Goal: Task Accomplishment & Management: Use online tool/utility

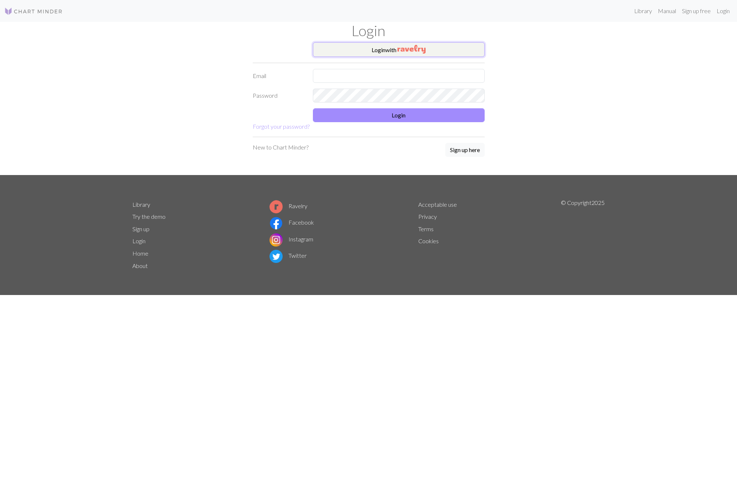
click at [406, 50] on img "button" at bounding box center [412, 49] width 28 height 9
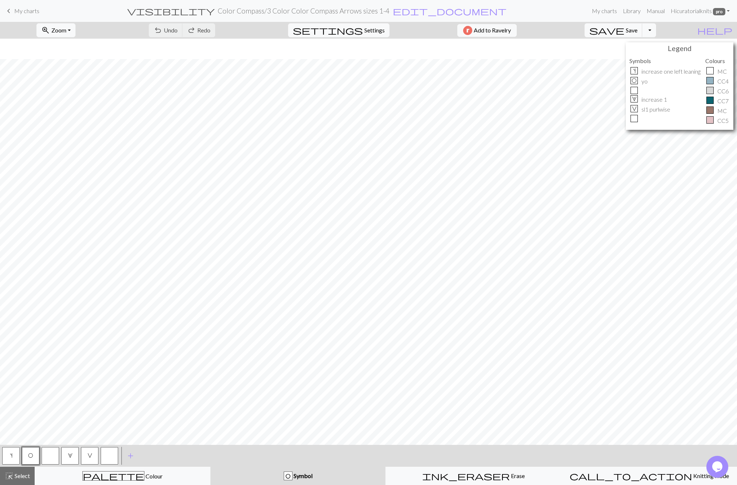
scroll to position [20, 0]
click at [156, 473] on div "palette Colour Colour" at bounding box center [122, 475] width 166 height 9
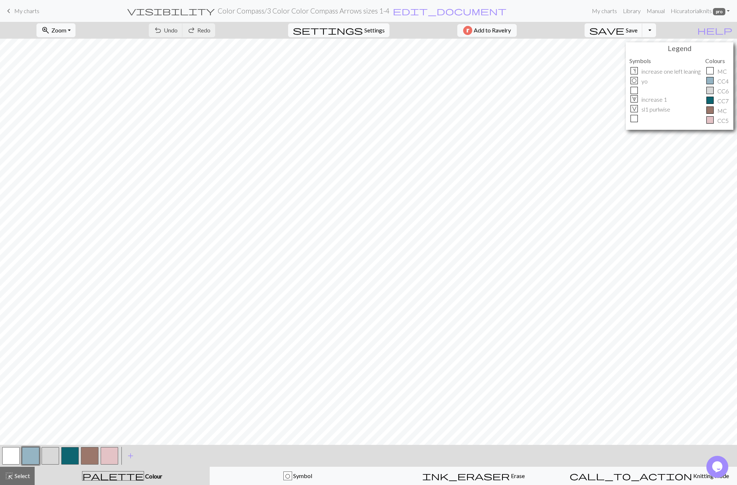
click at [156, 473] on div "palette Colour Colour" at bounding box center [122, 475] width 166 height 9
click at [73, 457] on button "button" at bounding box center [70, 456] width 18 height 18
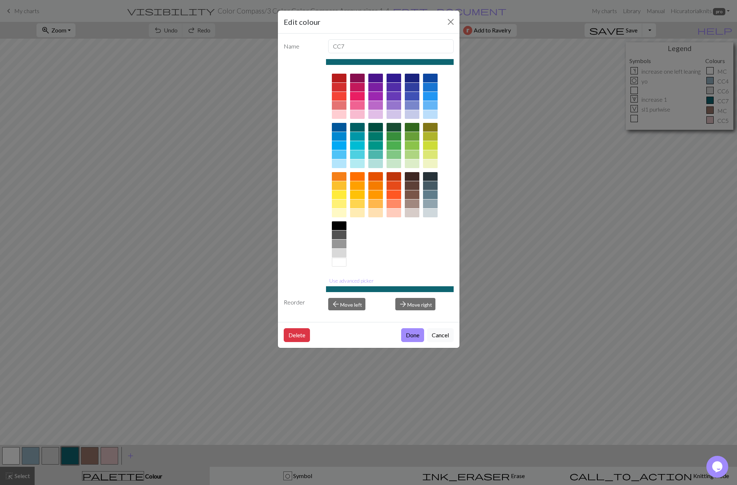
click at [367, 290] on div at bounding box center [390, 289] width 128 height 6
click at [362, 282] on button "Use advanced picker" at bounding box center [351, 280] width 51 height 11
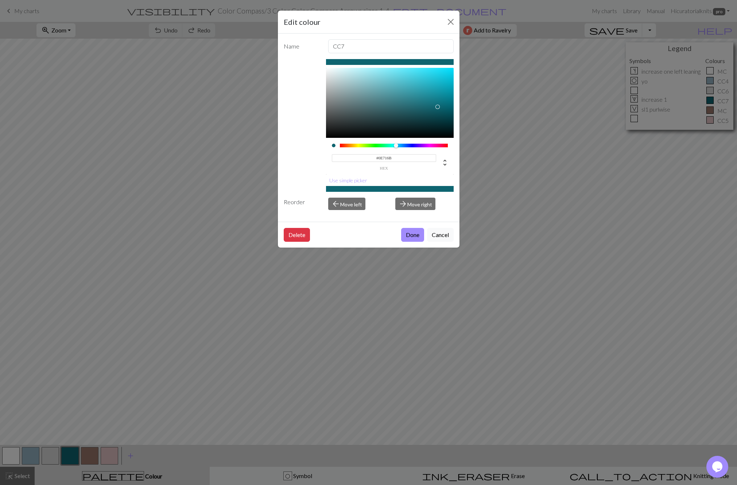
click at [393, 147] on div at bounding box center [394, 146] width 108 height 4
type input "#0B5D58"
click at [438, 112] on div at bounding box center [390, 103] width 128 height 70
click at [416, 236] on button "Done" at bounding box center [412, 235] width 23 height 14
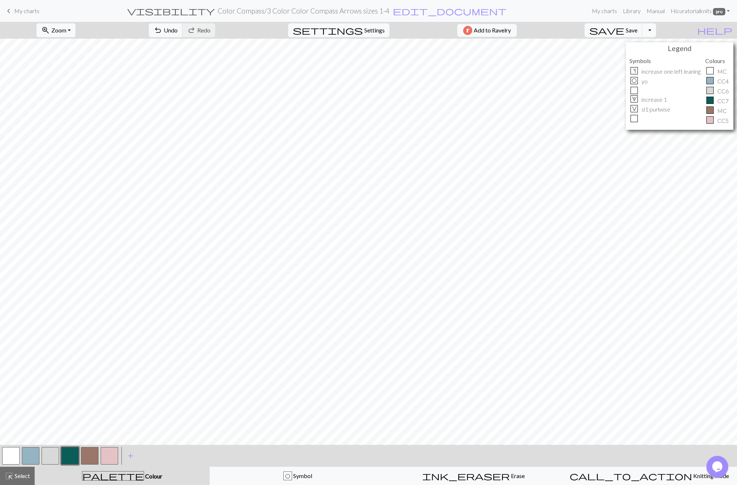
click at [32, 454] on button "button" at bounding box center [31, 456] width 18 height 18
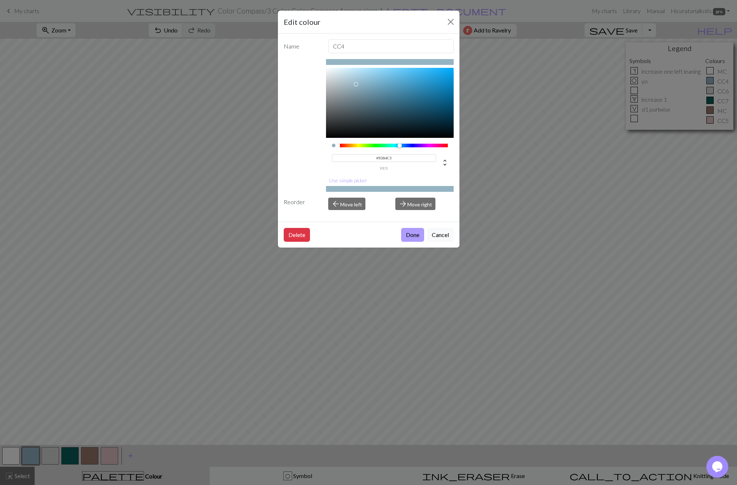
click at [408, 237] on button "Done" at bounding box center [412, 235] width 23 height 14
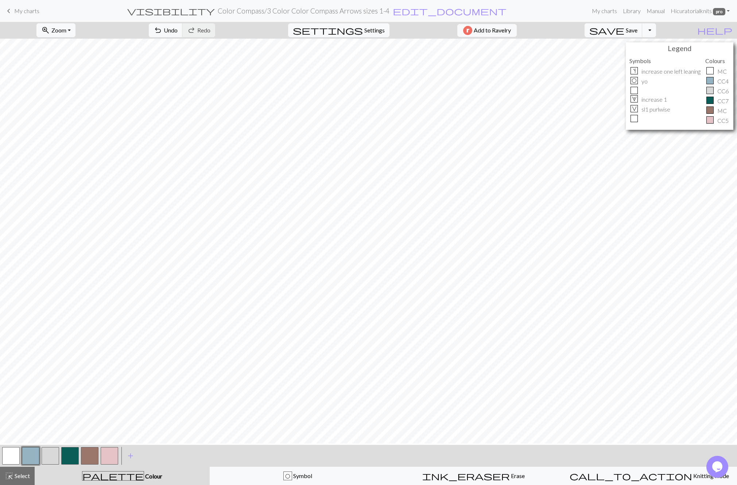
click at [107, 453] on button "button" at bounding box center [110, 456] width 18 height 18
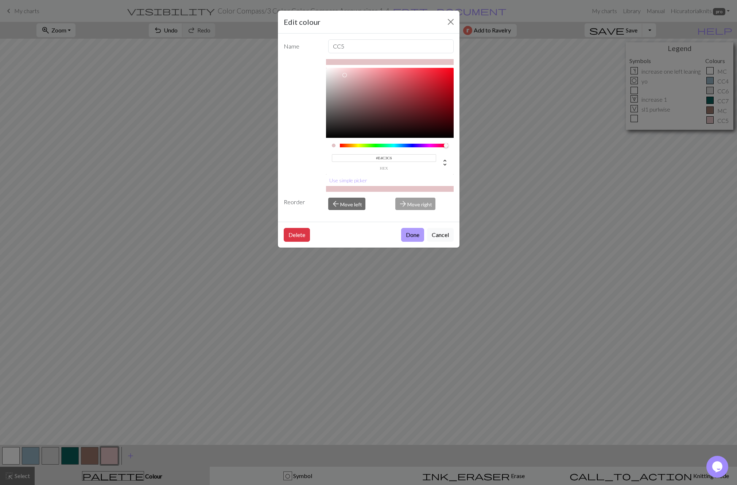
click at [415, 229] on button "Done" at bounding box center [412, 235] width 23 height 14
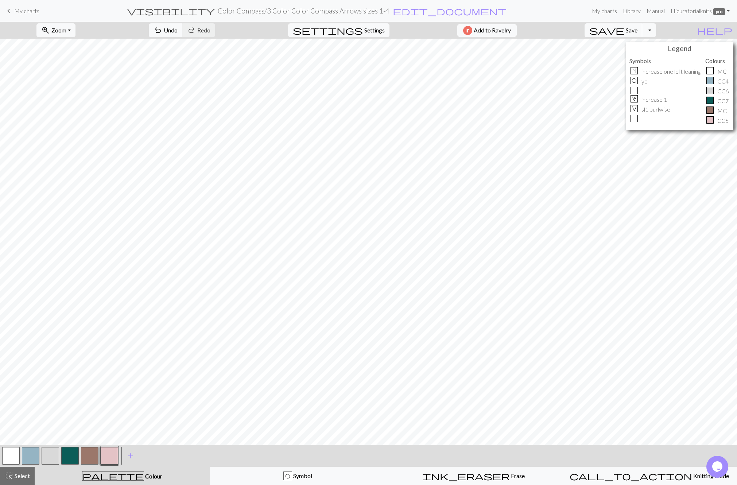
click at [27, 456] on button "button" at bounding box center [31, 456] width 18 height 18
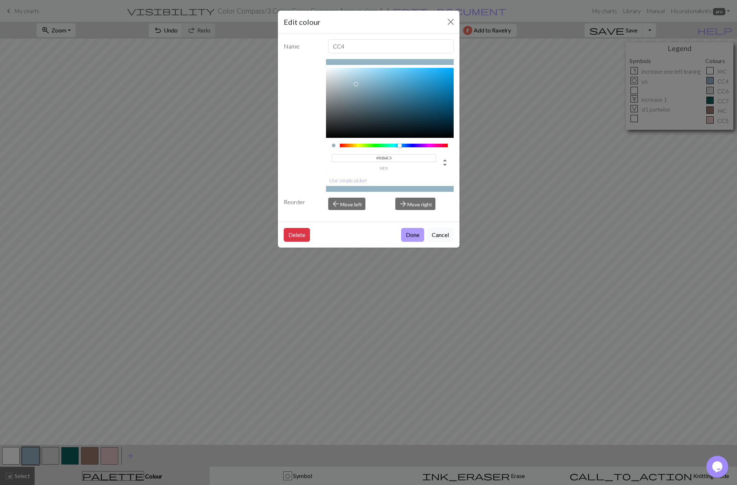
click at [419, 236] on button "Done" at bounding box center [412, 235] width 23 height 14
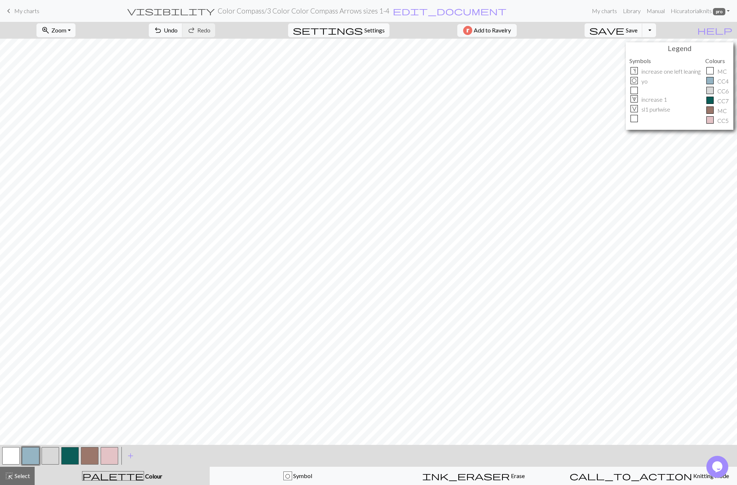
click at [72, 455] on button "button" at bounding box center [70, 456] width 18 height 18
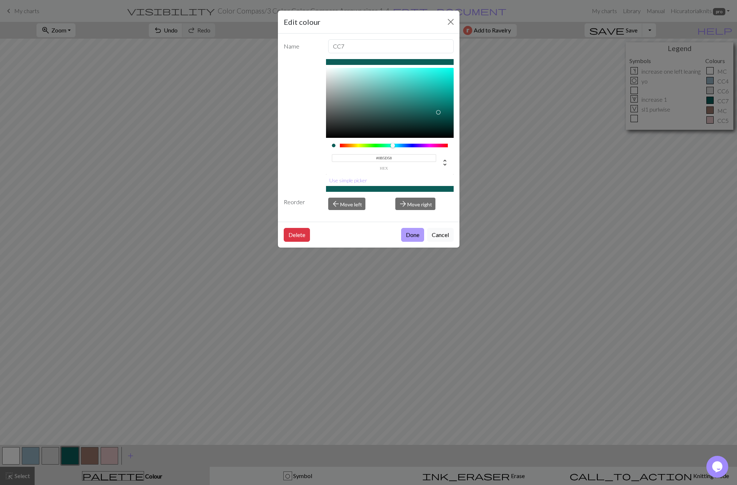
click at [411, 233] on button "Done" at bounding box center [412, 235] width 23 height 14
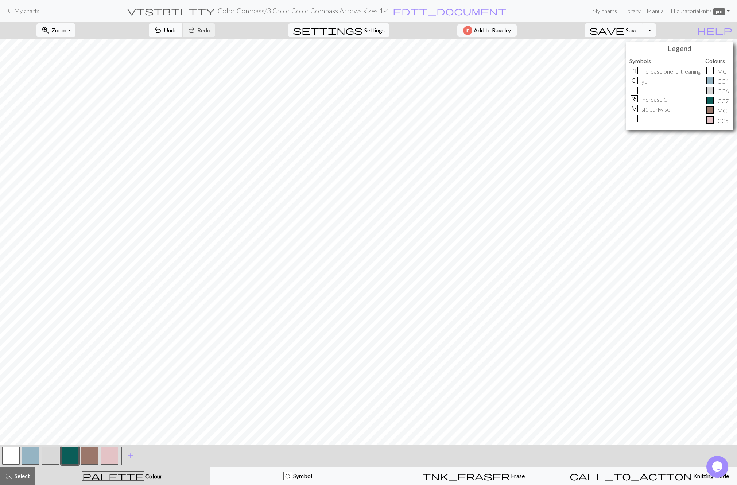
drag, startPoint x: 198, startPoint y: 24, endPoint x: 198, endPoint y: 28, distance: 4.0
click at [183, 24] on button "undo Undo Undo" at bounding box center [166, 30] width 34 height 14
click at [178, 28] on span "Undo" at bounding box center [171, 30] width 14 height 7
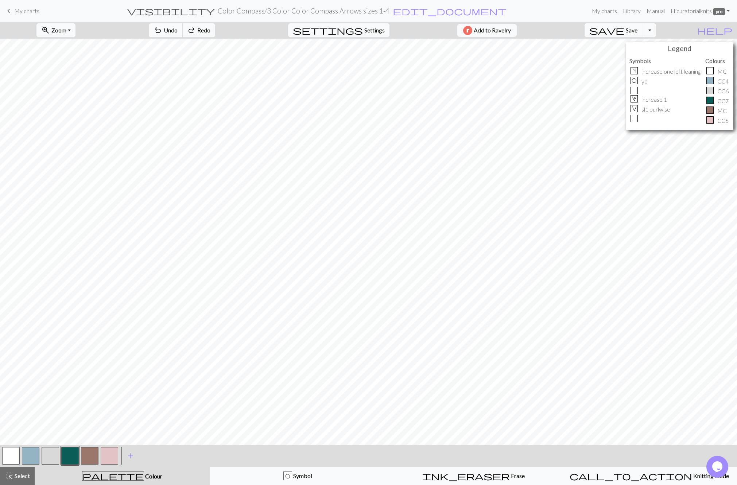
click at [178, 28] on span "Undo" at bounding box center [171, 30] width 14 height 7
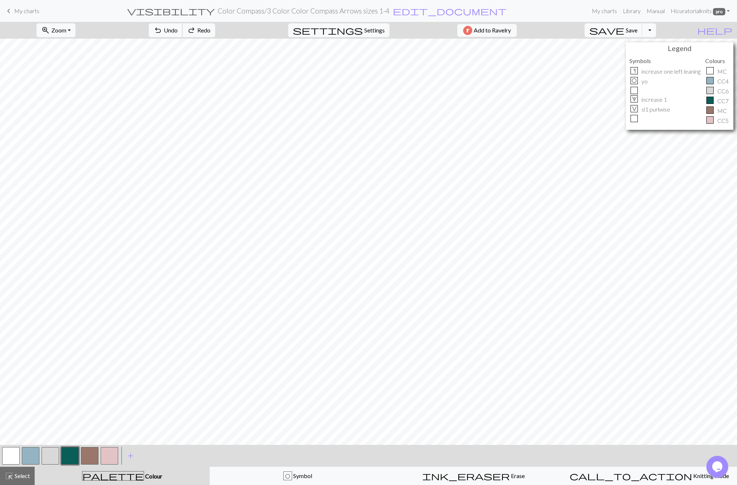
click at [178, 28] on span "Undo" at bounding box center [171, 30] width 14 height 7
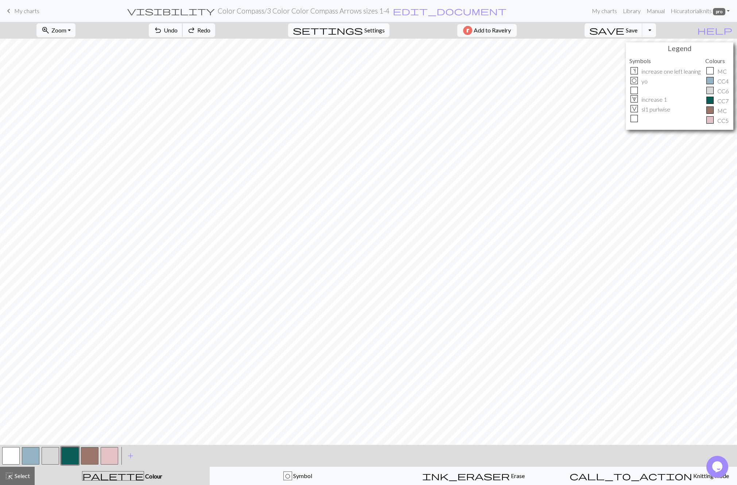
click at [178, 28] on span "Undo" at bounding box center [171, 30] width 14 height 7
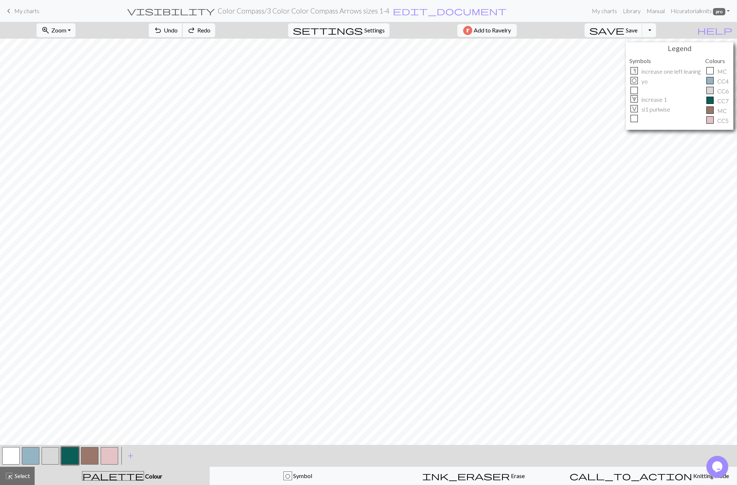
click at [178, 28] on span "Undo" at bounding box center [171, 30] width 14 height 7
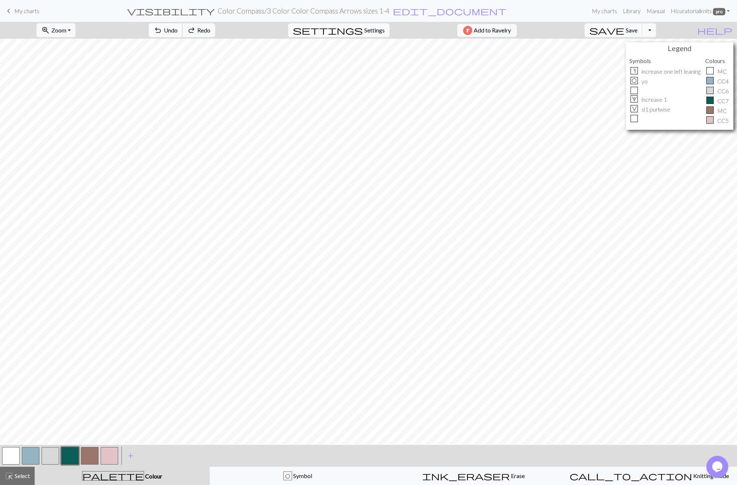
click at [178, 28] on span "Undo" at bounding box center [171, 30] width 14 height 7
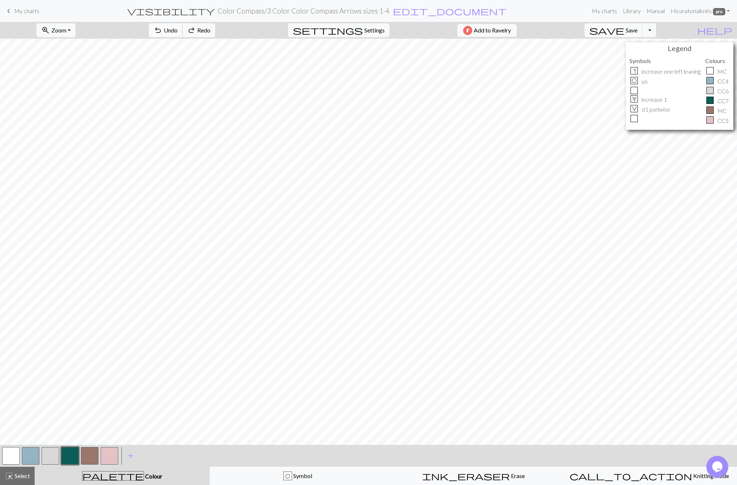
click at [178, 28] on span "Undo" at bounding box center [171, 30] width 14 height 7
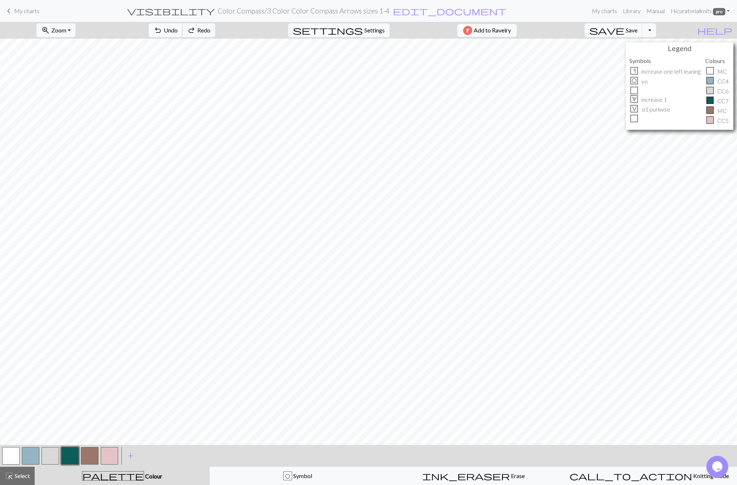
click at [178, 28] on span "Undo" at bounding box center [171, 30] width 14 height 7
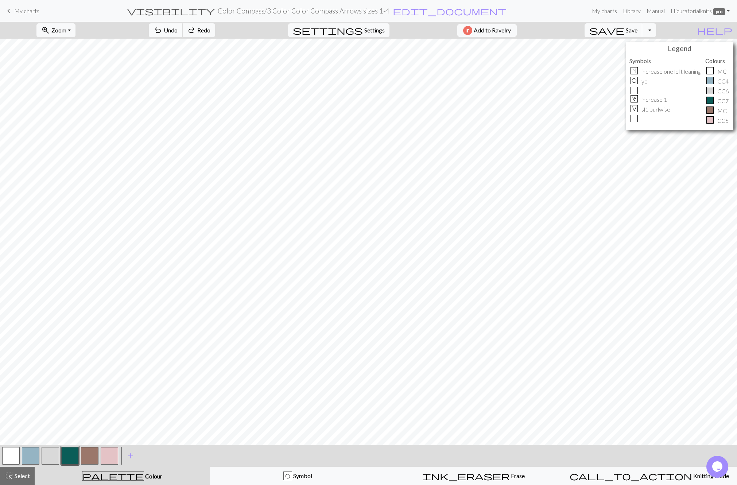
click at [178, 28] on span "Undo" at bounding box center [171, 30] width 14 height 7
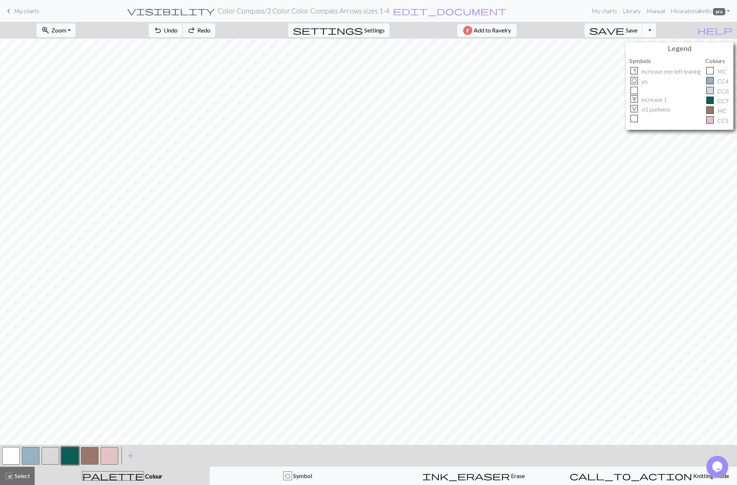
click at [178, 28] on span "Undo" at bounding box center [171, 30] width 14 height 7
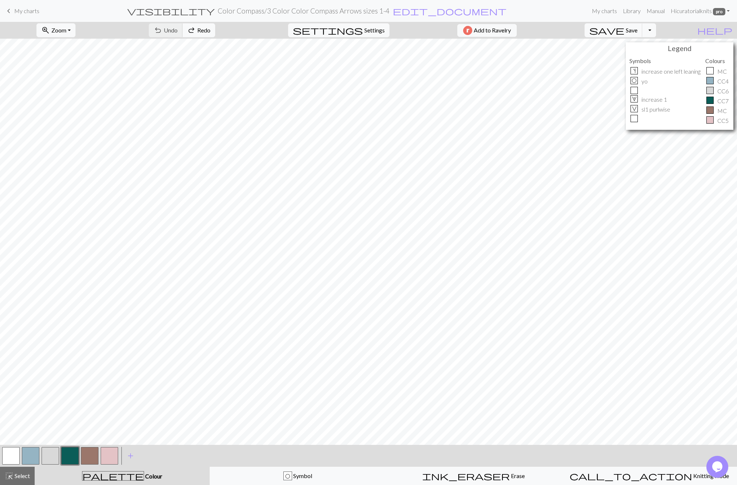
click at [198, 28] on div "undo Undo Undo redo Redo Redo" at bounding box center [181, 30] width 77 height 17
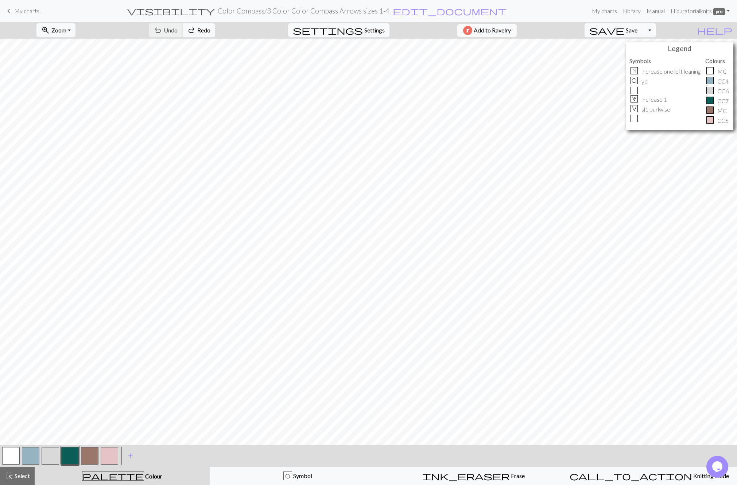
click at [198, 28] on div "undo Undo Undo redo Redo Redo" at bounding box center [181, 30] width 77 height 17
click at [28, 456] on button "button" at bounding box center [31, 456] width 18 height 18
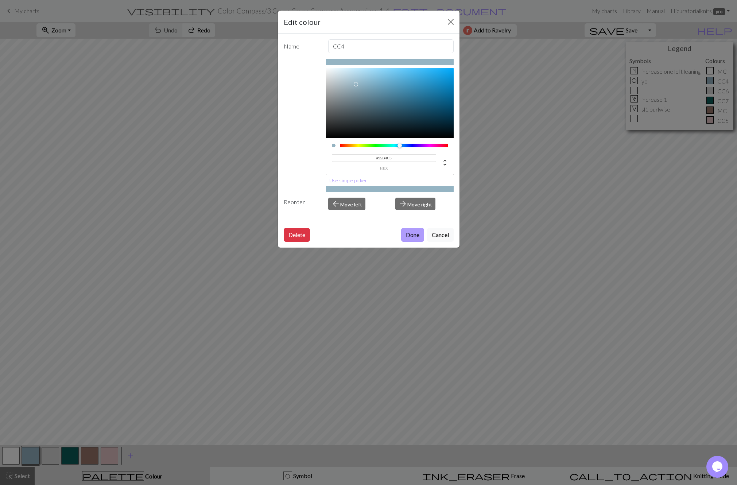
click at [411, 234] on button "Done" at bounding box center [412, 235] width 23 height 14
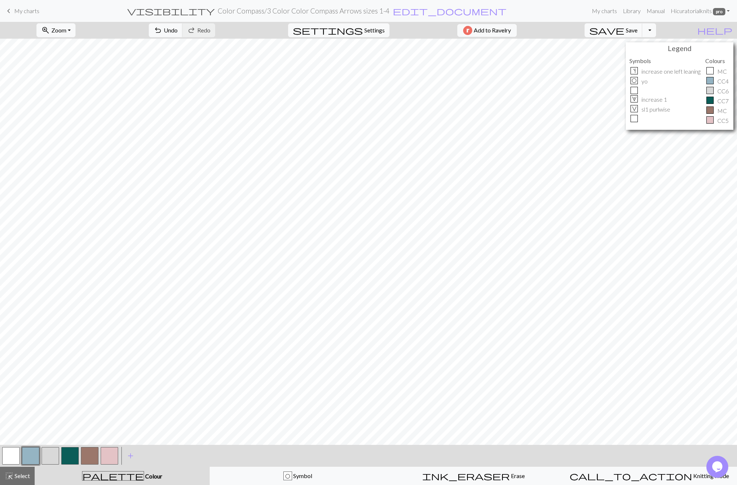
click at [96, 454] on button "button" at bounding box center [90, 456] width 18 height 18
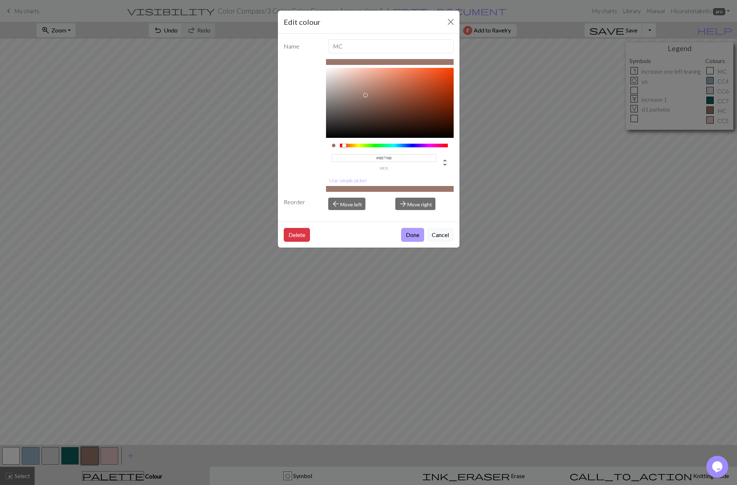
click at [413, 232] on button "Done" at bounding box center [412, 235] width 23 height 14
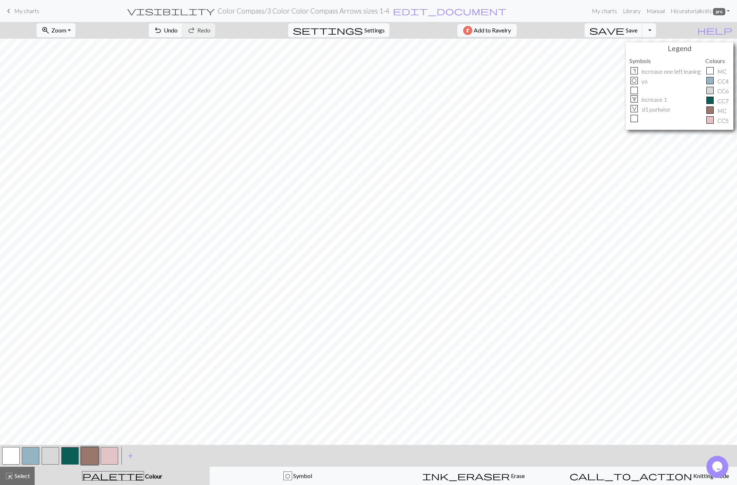
click at [67, 452] on button "button" at bounding box center [70, 456] width 18 height 18
click at [30, 473] on span "Select" at bounding box center [21, 475] width 16 height 7
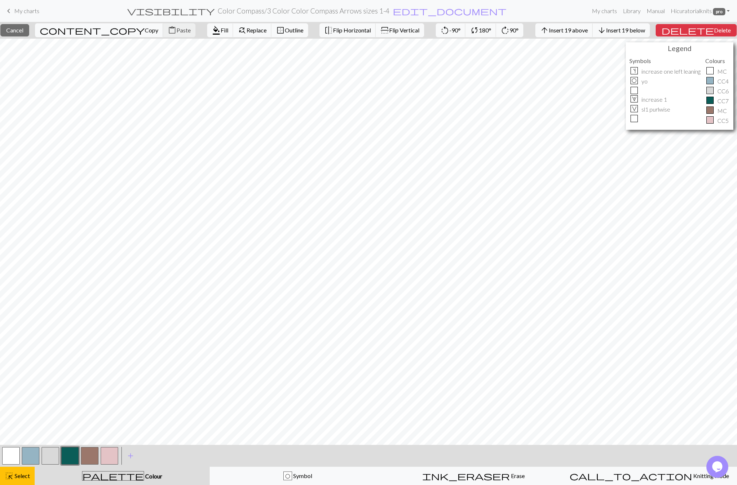
click at [89, 453] on button "button" at bounding box center [90, 456] width 18 height 18
click at [48, 454] on button "button" at bounding box center [51, 456] width 18 height 18
click at [36, 454] on button "button" at bounding box center [31, 456] width 18 height 18
click at [30, 454] on button "button" at bounding box center [31, 456] width 18 height 18
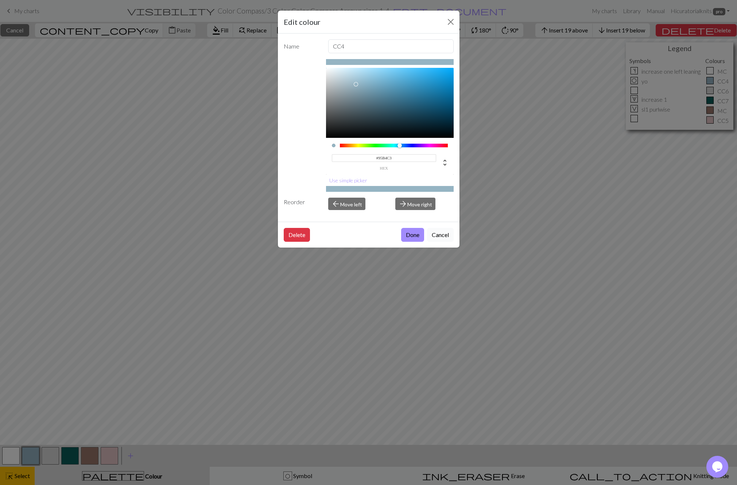
click at [444, 235] on button "Cancel" at bounding box center [440, 235] width 27 height 14
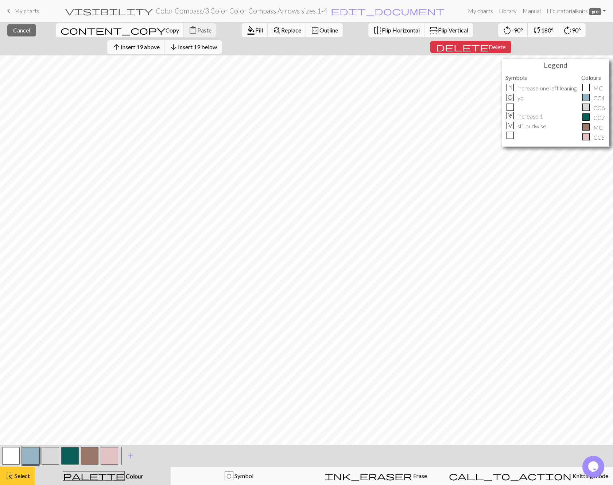
click at [9, 478] on span "highlight_alt" at bounding box center [9, 476] width 9 height 10
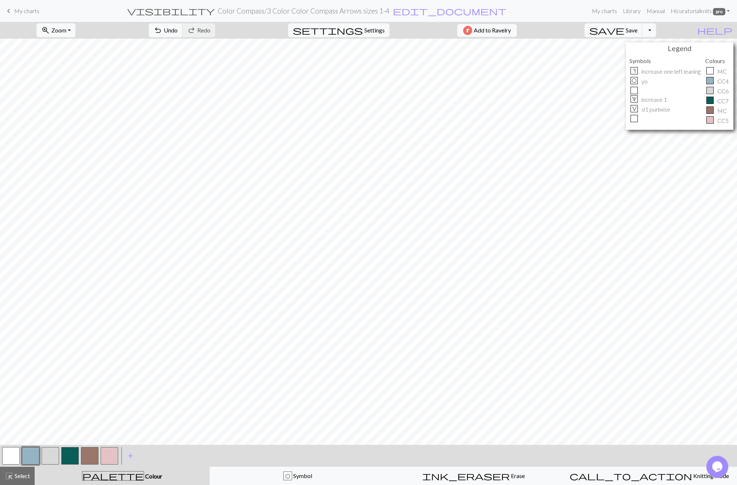
click at [36, 453] on button "button" at bounding box center [31, 456] width 18 height 18
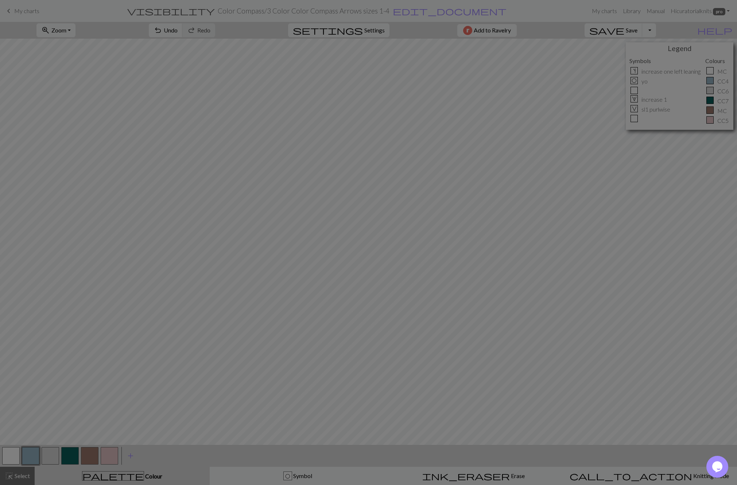
click at [34, 453] on div "Edit colour Name CC4 #95B4C3 hex Use simple picker Reorder arrow_back Move left…" at bounding box center [368, 242] width 737 height 485
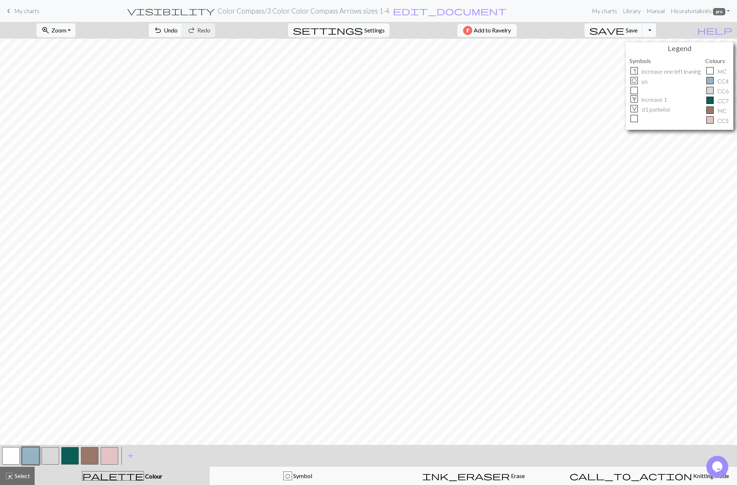
click at [51, 460] on button "button" at bounding box center [51, 456] width 18 height 18
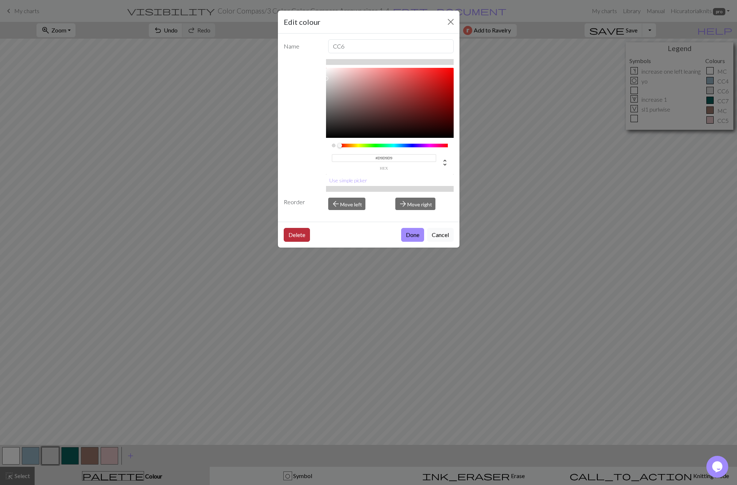
click at [306, 236] on button "Delete" at bounding box center [297, 235] width 26 height 14
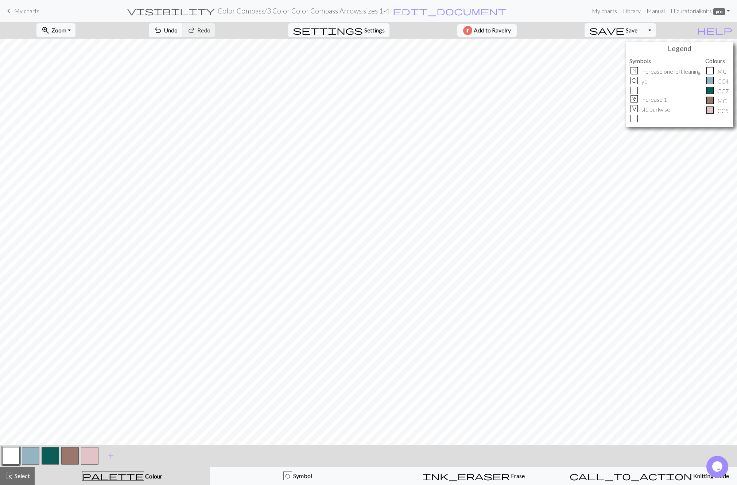
click at [36, 454] on button "button" at bounding box center [31, 456] width 18 height 18
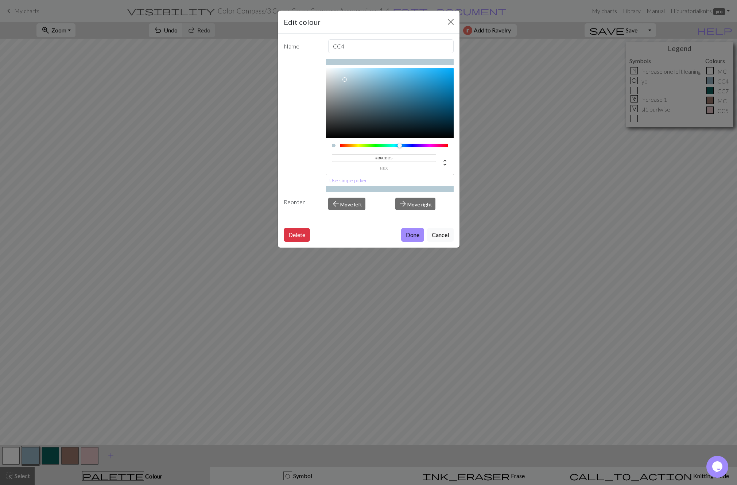
click at [344, 80] on div at bounding box center [390, 103] width 128 height 70
click at [340, 80] on div at bounding box center [390, 103] width 128 height 70
type input "#CDD6DA"
click at [333, 78] on div at bounding box center [390, 103] width 128 height 70
click at [412, 237] on button "Done" at bounding box center [412, 235] width 23 height 14
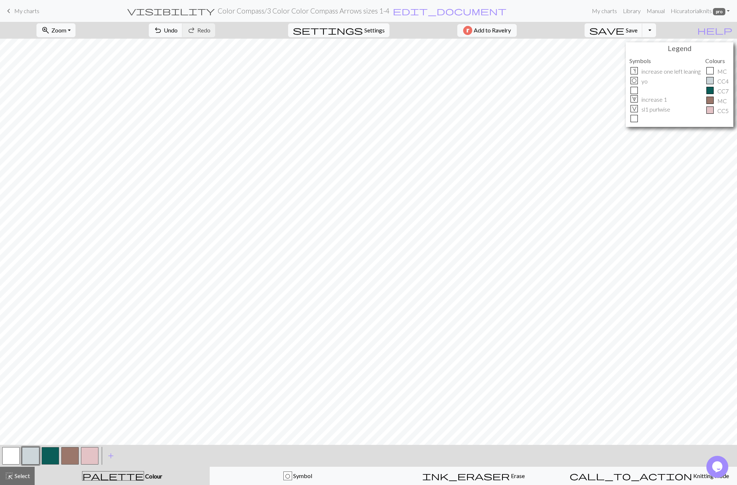
click at [30, 457] on button "button" at bounding box center [31, 456] width 18 height 18
click at [30, 457] on div "Edit colour Name CC4 #CDD6DA hex Use simple picker Reorder arrow_back Move left…" at bounding box center [368, 242] width 737 height 485
click at [31, 457] on button "button" at bounding box center [31, 456] width 18 height 18
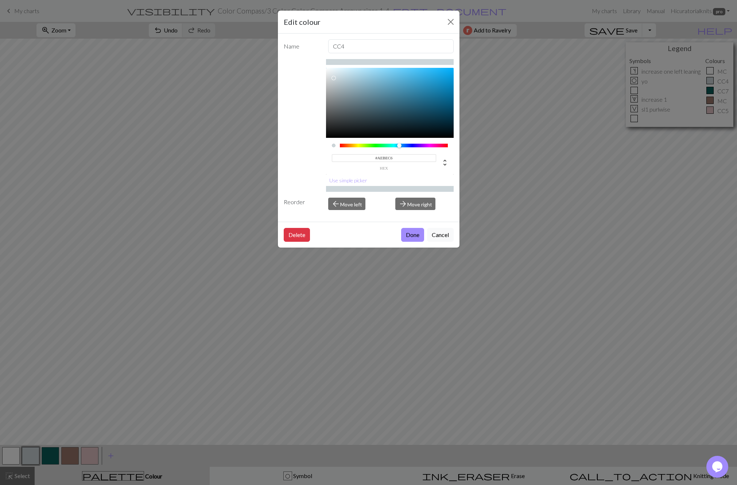
click at [342, 84] on div at bounding box center [390, 103] width 128 height 70
type input "#B8C5CB"
click at [338, 82] on div at bounding box center [390, 103] width 128 height 70
click at [417, 238] on button "Done" at bounding box center [412, 235] width 23 height 14
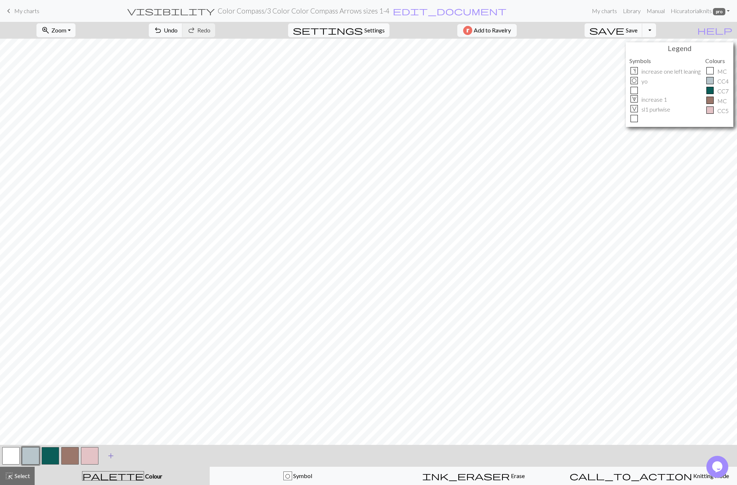
click at [112, 456] on span "add" at bounding box center [111, 456] width 9 height 10
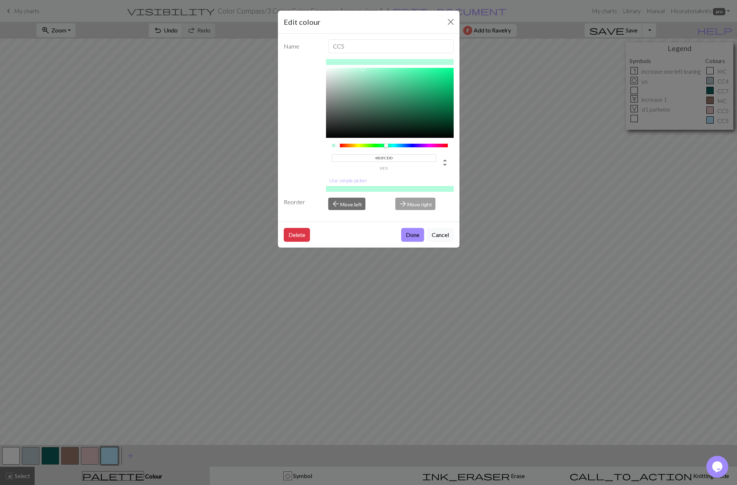
click at [386, 146] on div at bounding box center [394, 146] width 108 height 4
click at [391, 146] on div at bounding box center [394, 146] width 108 height 4
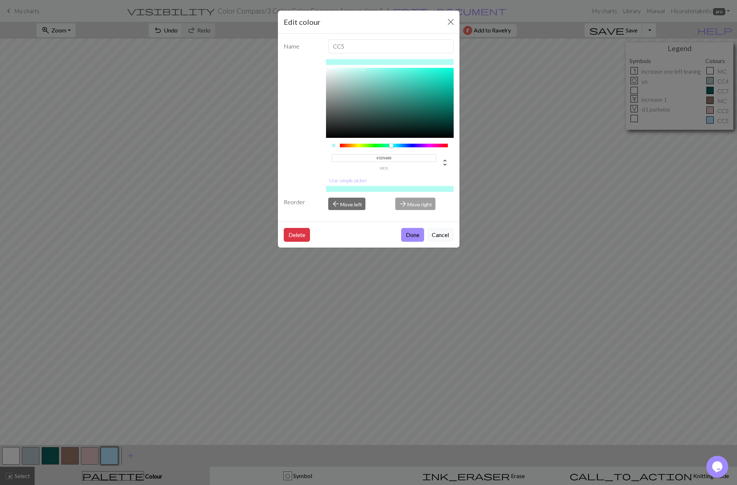
click at [401, 97] on div at bounding box center [390, 103] width 128 height 70
click at [394, 88] on div at bounding box center [390, 103] width 128 height 70
click at [387, 81] on div at bounding box center [390, 103] width 128 height 70
click at [383, 76] on div at bounding box center [390, 103] width 128 height 70
click at [379, 84] on div at bounding box center [390, 103] width 128 height 70
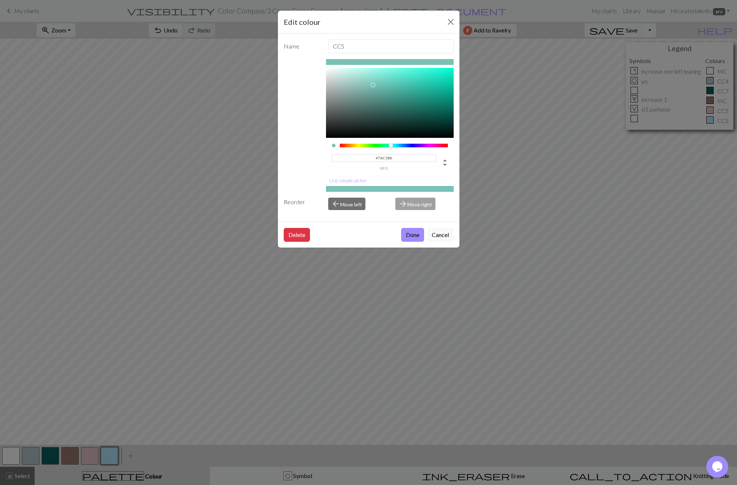
click at [373, 85] on div at bounding box center [390, 103] width 128 height 70
click at [368, 83] on div at bounding box center [390, 103] width 128 height 70
type input "#94D6CC"
click at [366, 79] on div at bounding box center [390, 103] width 128 height 70
click at [415, 238] on button "Done" at bounding box center [412, 235] width 23 height 14
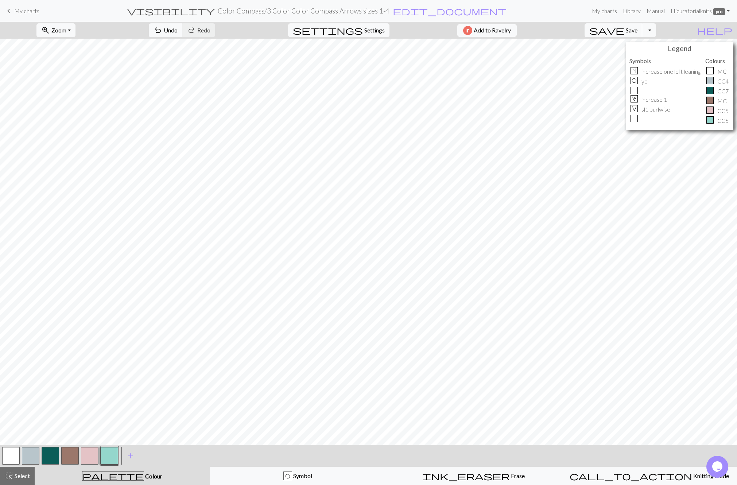
click at [46, 453] on button "button" at bounding box center [51, 456] width 18 height 18
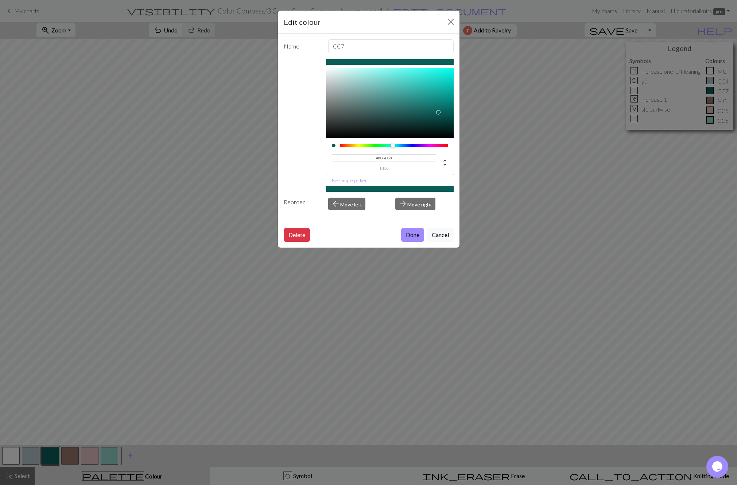
type input "#0B565D"
click at [395, 146] on div at bounding box center [395, 146] width 4 height 4
click at [413, 237] on button "Done" at bounding box center [412, 235] width 23 height 14
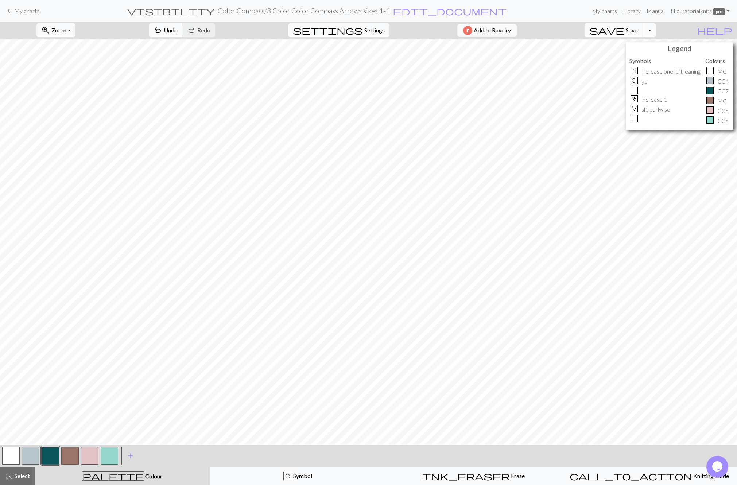
click at [113, 457] on button "button" at bounding box center [110, 456] width 18 height 18
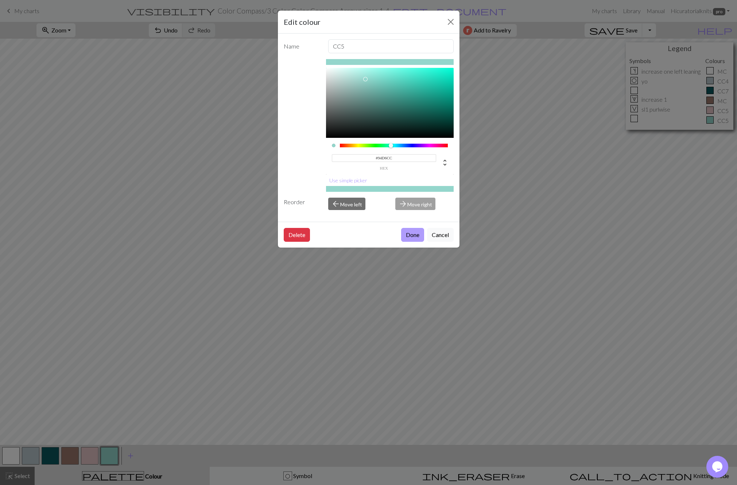
click at [411, 234] on button "Done" at bounding box center [412, 235] width 23 height 14
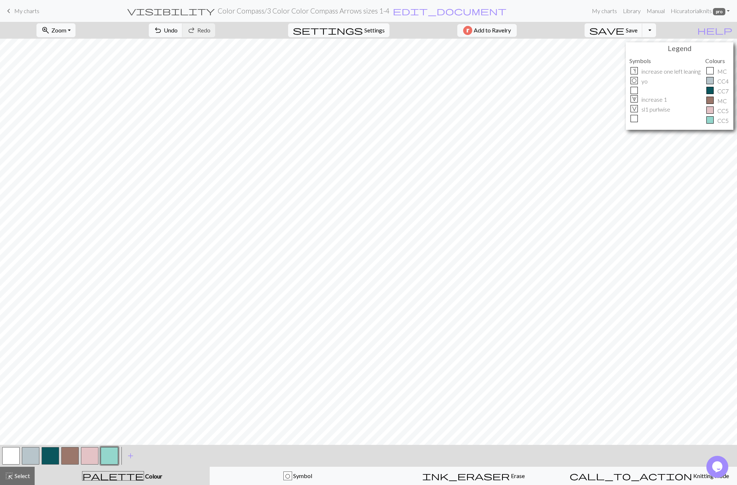
click at [108, 454] on button "button" at bounding box center [110, 456] width 18 height 18
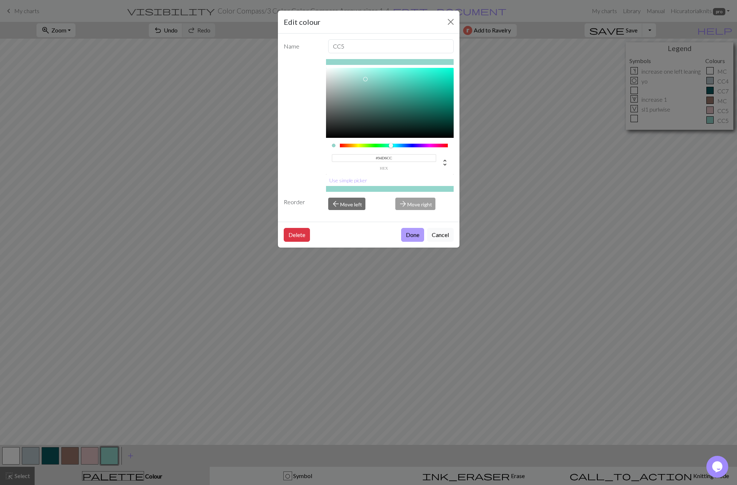
click at [413, 238] on button "Done" at bounding box center [412, 235] width 23 height 14
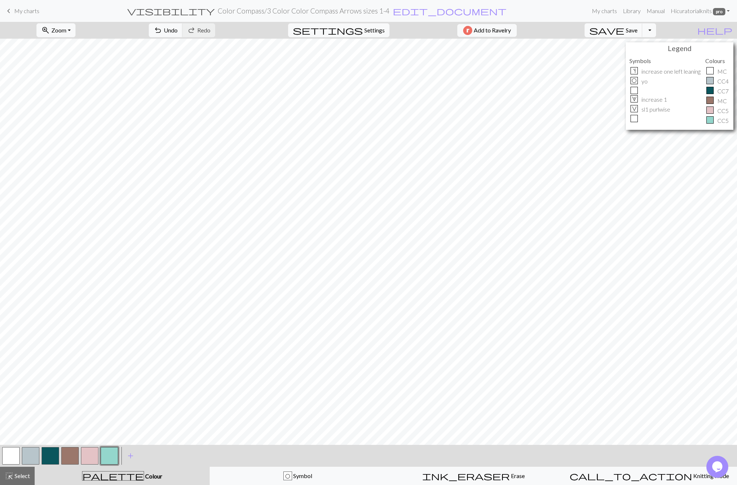
click at [49, 451] on button "button" at bounding box center [51, 456] width 18 height 18
click at [50, 452] on button "button" at bounding box center [51, 456] width 18 height 18
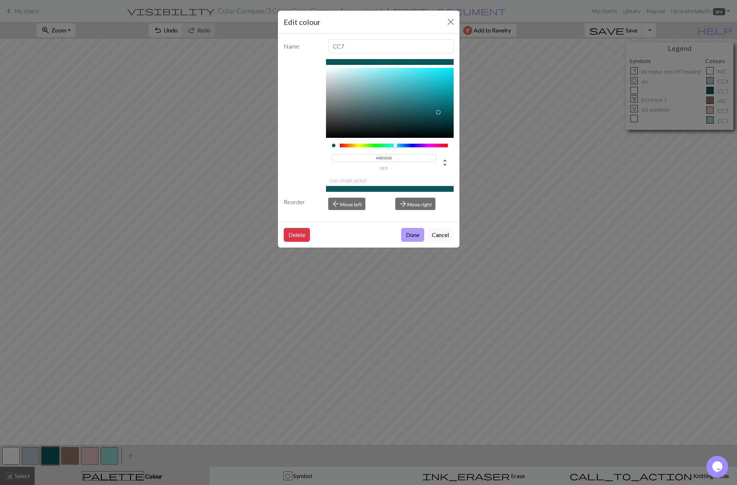
click at [409, 234] on button "Done" at bounding box center [412, 235] width 23 height 14
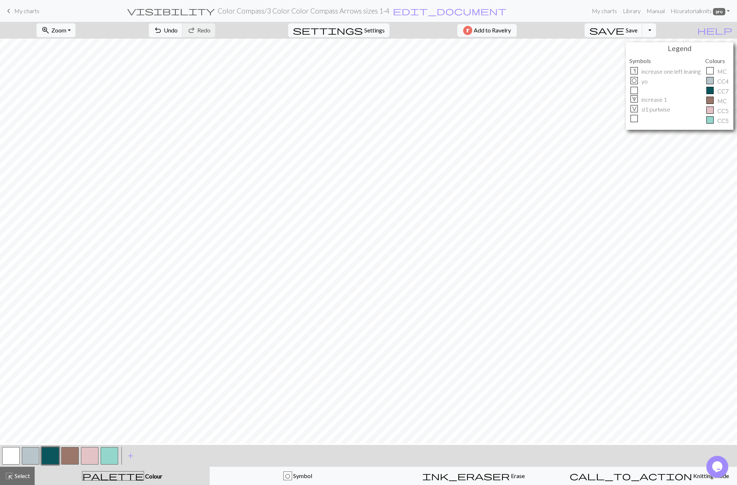
scroll to position [18, 0]
click at [90, 457] on button "button" at bounding box center [90, 456] width 18 height 18
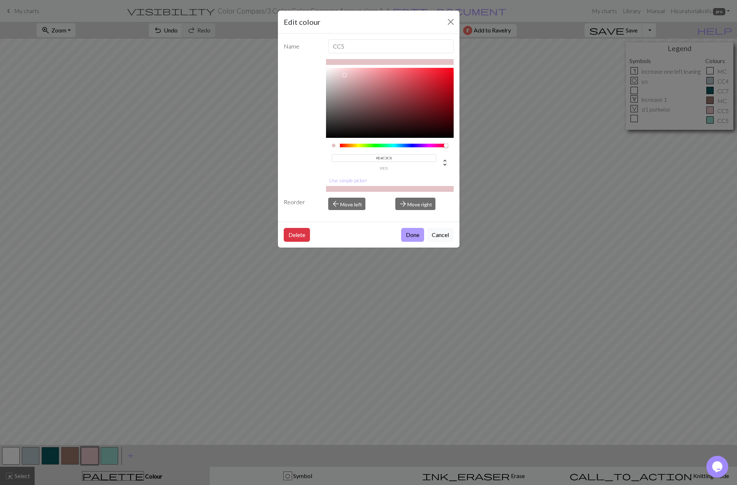
click at [416, 233] on button "Done" at bounding box center [412, 235] width 23 height 14
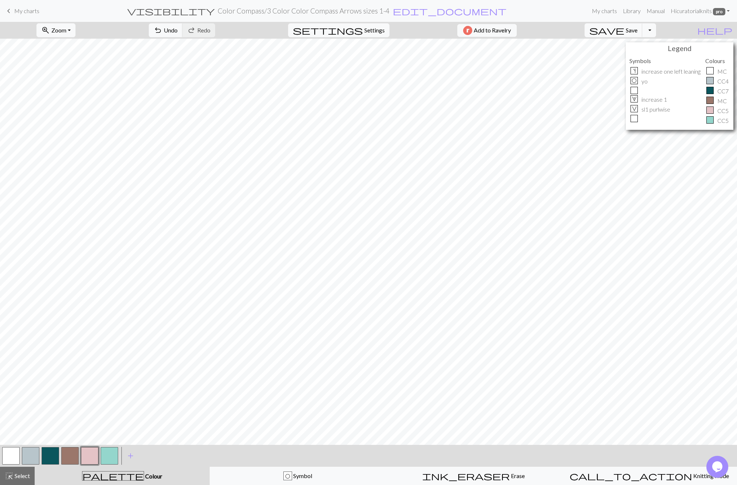
click at [33, 454] on button "button" at bounding box center [31, 456] width 18 height 18
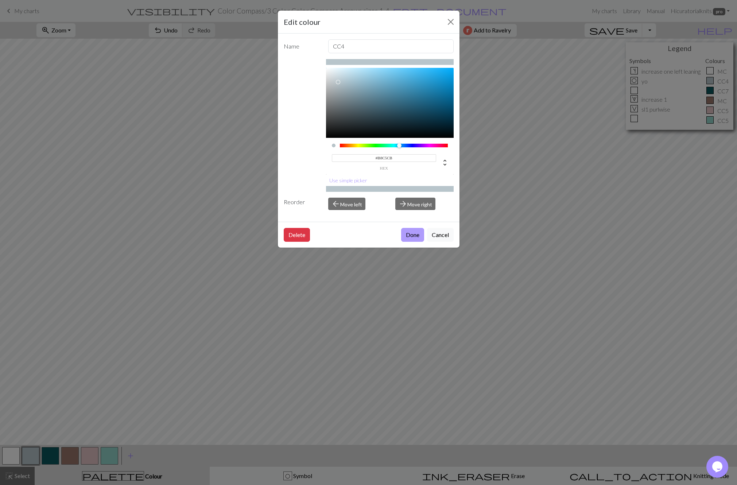
click at [420, 233] on button "Done" at bounding box center [412, 235] width 23 height 14
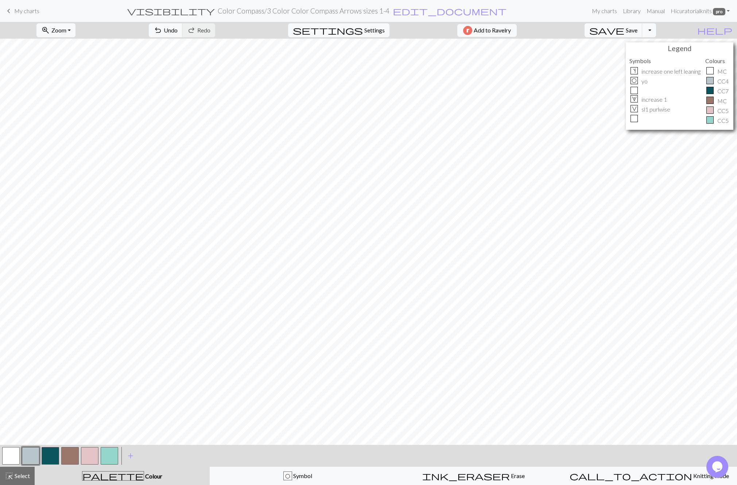
click at [73, 455] on button "button" at bounding box center [70, 456] width 18 height 18
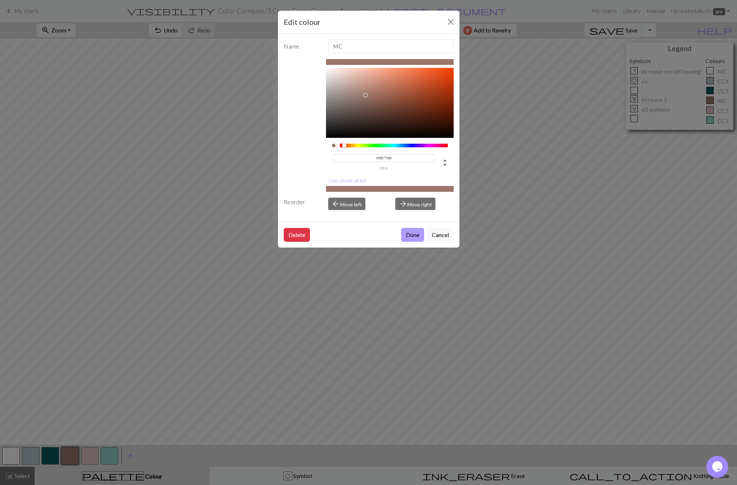
click at [412, 238] on button "Done" at bounding box center [412, 235] width 23 height 14
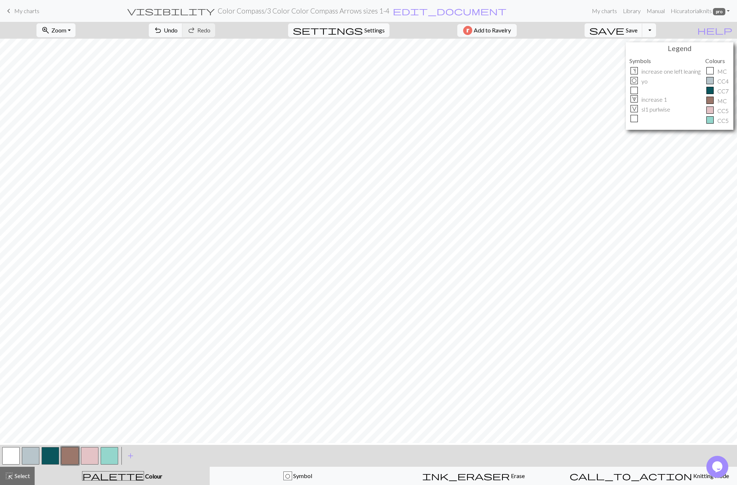
scroll to position [0, 0]
